Goal: Transaction & Acquisition: Book appointment/travel/reservation

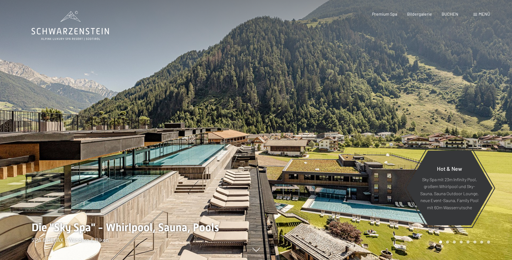
click at [483, 15] on span "Menü" at bounding box center [485, 13] width 12 height 5
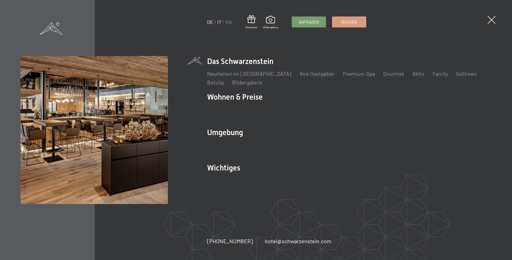
click at [219, 21] on link "IT" at bounding box center [219, 22] width 4 height 6
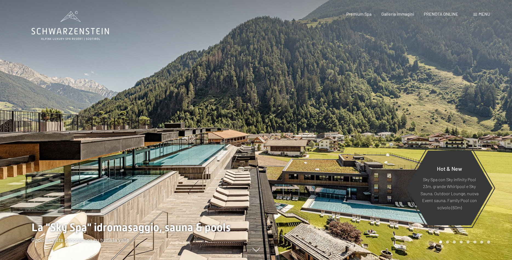
click at [478, 13] on div "Menu" at bounding box center [482, 14] width 17 height 6
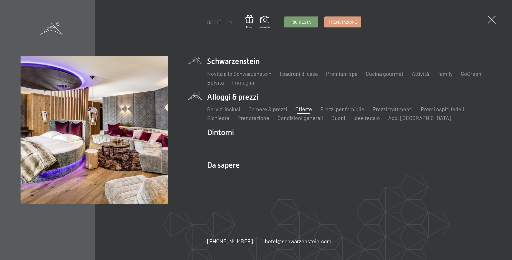
click at [305, 109] on link "Offerte" at bounding box center [304, 109] width 17 height 7
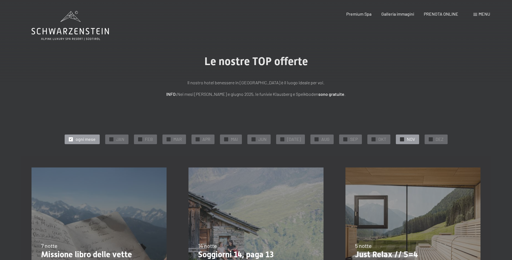
click at [401, 138] on span "✓" at bounding box center [402, 139] width 2 height 4
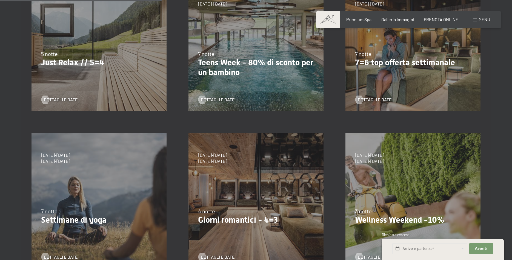
scroll to position [140, 0]
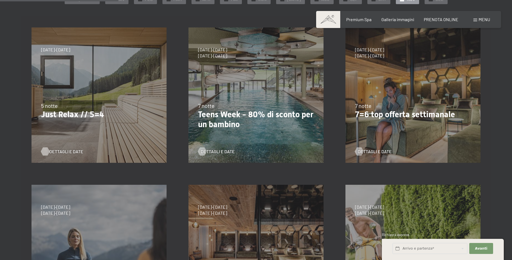
click at [61, 148] on span "Dettagli e Date" at bounding box center [66, 151] width 34 height 6
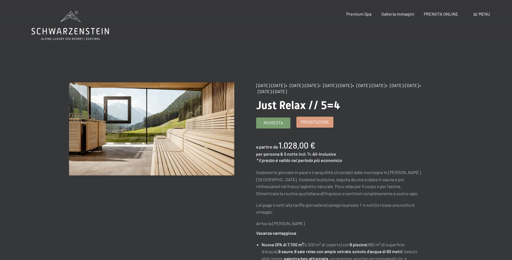
click at [316, 123] on span "Prenotazione" at bounding box center [315, 122] width 28 height 6
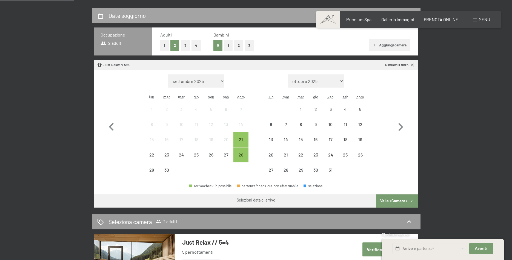
scroll to position [140, 0]
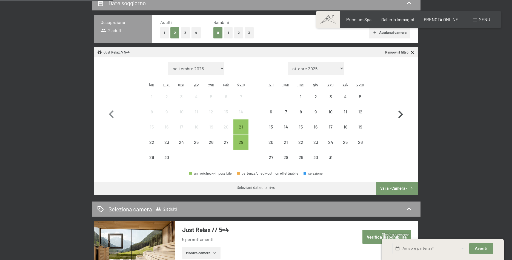
click at [400, 111] on icon "button" at bounding box center [401, 114] width 5 height 8
select select "2025-10-01"
select select "[DATE]"
select select "2025-10-01"
select select "[DATE]"
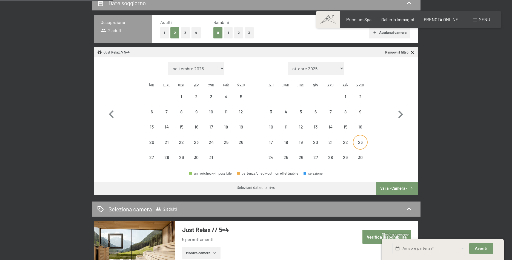
click at [362, 141] on div "23" at bounding box center [361, 147] width 14 height 14
select select "2025-10-01"
select select "[DATE]"
click at [329, 158] on div "28" at bounding box center [331, 162] width 14 height 14
select select "2025-10-01"
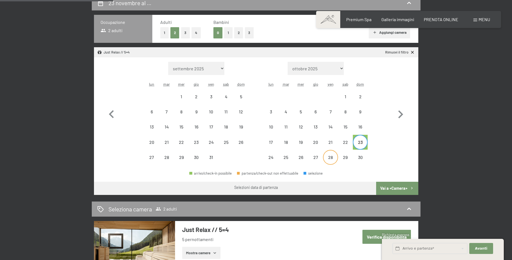
select select "[DATE]"
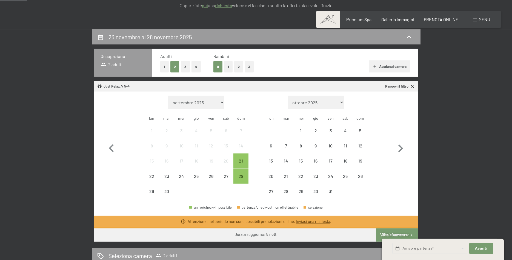
scroll to position [168, 0]
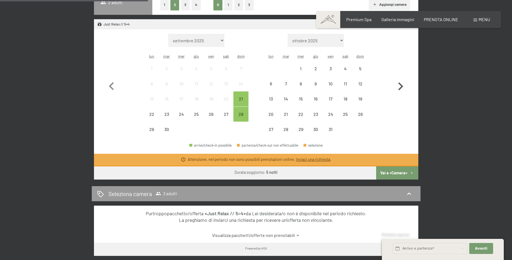
click at [403, 85] on icon "button" at bounding box center [401, 86] width 16 height 16
select select "2025-10-01"
select select "[DATE]"
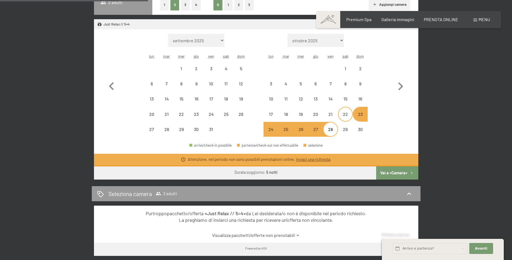
click at [348, 114] on div "22" at bounding box center [346, 119] width 14 height 14
select select "2025-10-01"
select select "[DATE]"
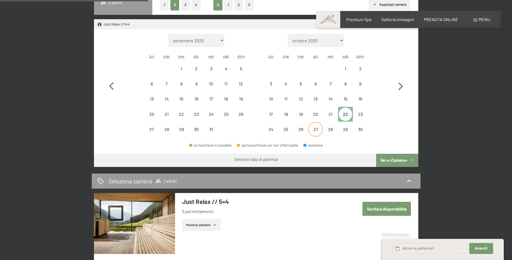
click at [316, 127] on div "27" at bounding box center [316, 134] width 14 height 14
select select "2025-10-01"
select select "[DATE]"
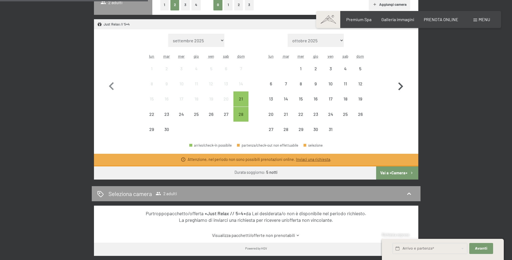
click at [402, 86] on icon "button" at bounding box center [401, 86] width 5 height 8
select select "2025-10-01"
select select "[DATE]"
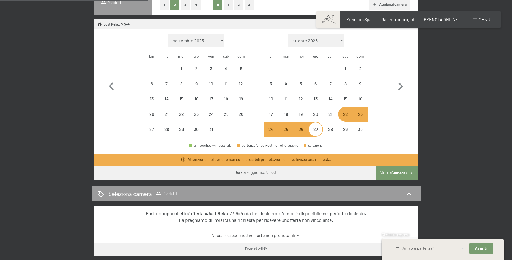
click at [274, 129] on div "24" at bounding box center [271, 134] width 14 height 14
select select "2025-10-01"
select select "[DATE]"
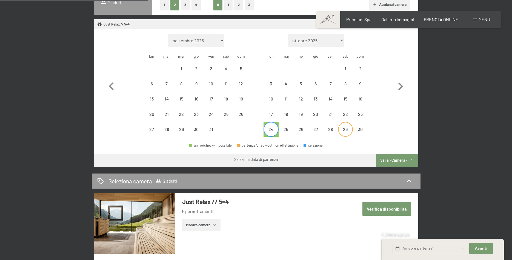
click at [343, 128] on div "29" at bounding box center [346, 134] width 14 height 14
select select "2025-10-01"
select select "[DATE]"
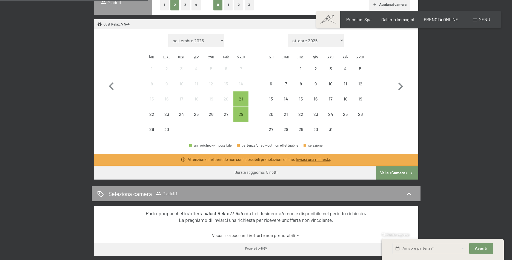
click at [485, 19] on span "Menu" at bounding box center [485, 19] width 12 height 5
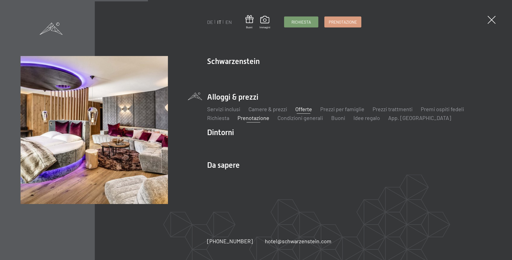
click at [305, 107] on link "Offerte" at bounding box center [304, 109] width 17 height 7
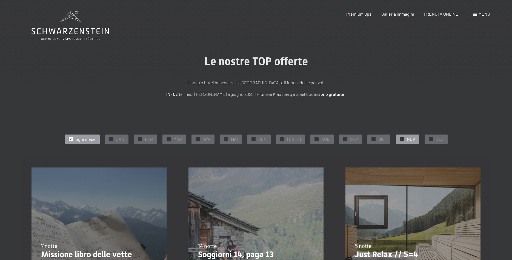
click at [401, 138] on span "✓" at bounding box center [402, 139] width 2 height 4
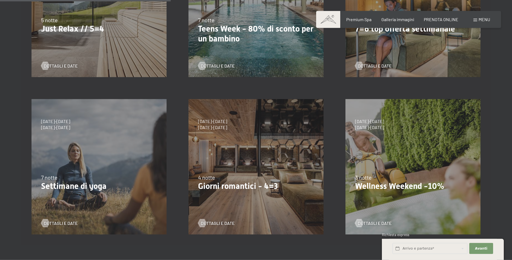
scroll to position [252, 0]
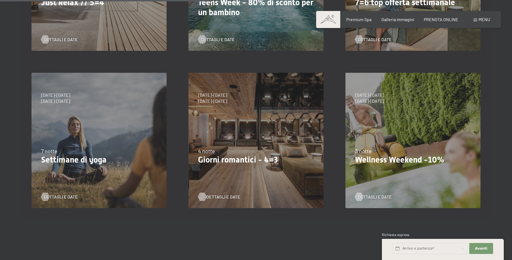
click at [213, 197] on span "Dettagli e Date" at bounding box center [223, 197] width 34 height 6
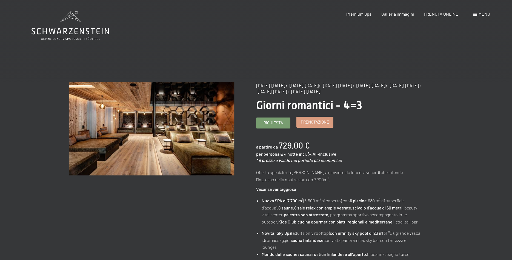
click at [322, 125] on span "Prenotazione" at bounding box center [315, 122] width 28 height 6
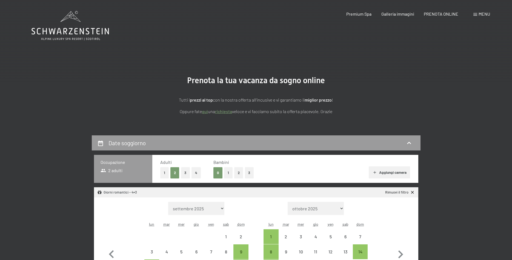
select select "[DATE]"
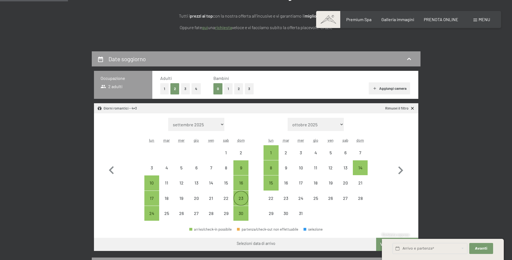
click at [241, 198] on div "23" at bounding box center [241, 203] width 14 height 14
select select "[DATE]"
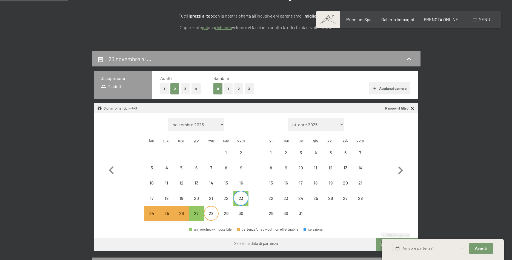
click at [211, 214] on div "28" at bounding box center [212, 218] width 14 height 14
select select "[DATE]"
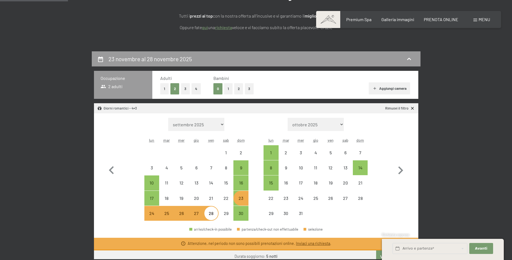
select select "[DATE]"
click at [155, 213] on div "24" at bounding box center [152, 218] width 14 height 14
select select "[DATE]"
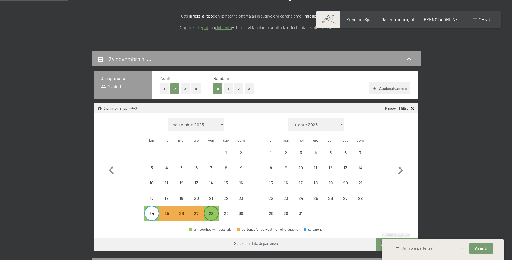
click at [211, 212] on div "28" at bounding box center [212, 218] width 14 height 14
select select "[DATE]"
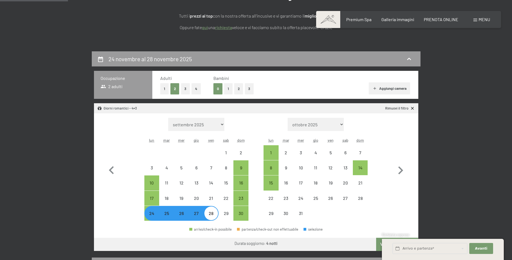
select select "[DATE]"
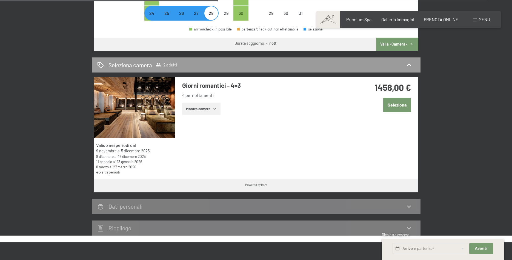
scroll to position [280, 0]
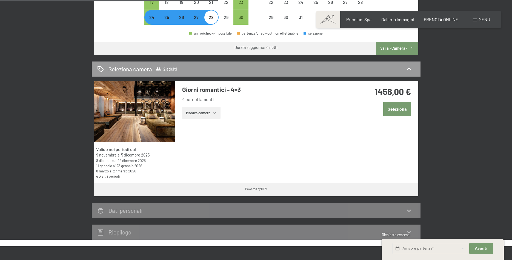
click at [398, 108] on button "Seleziona" at bounding box center [398, 109] width 28 height 14
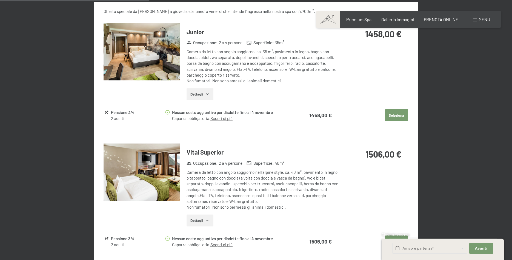
scroll to position [463, 0]
